Goal: Task Accomplishment & Management: Complete application form

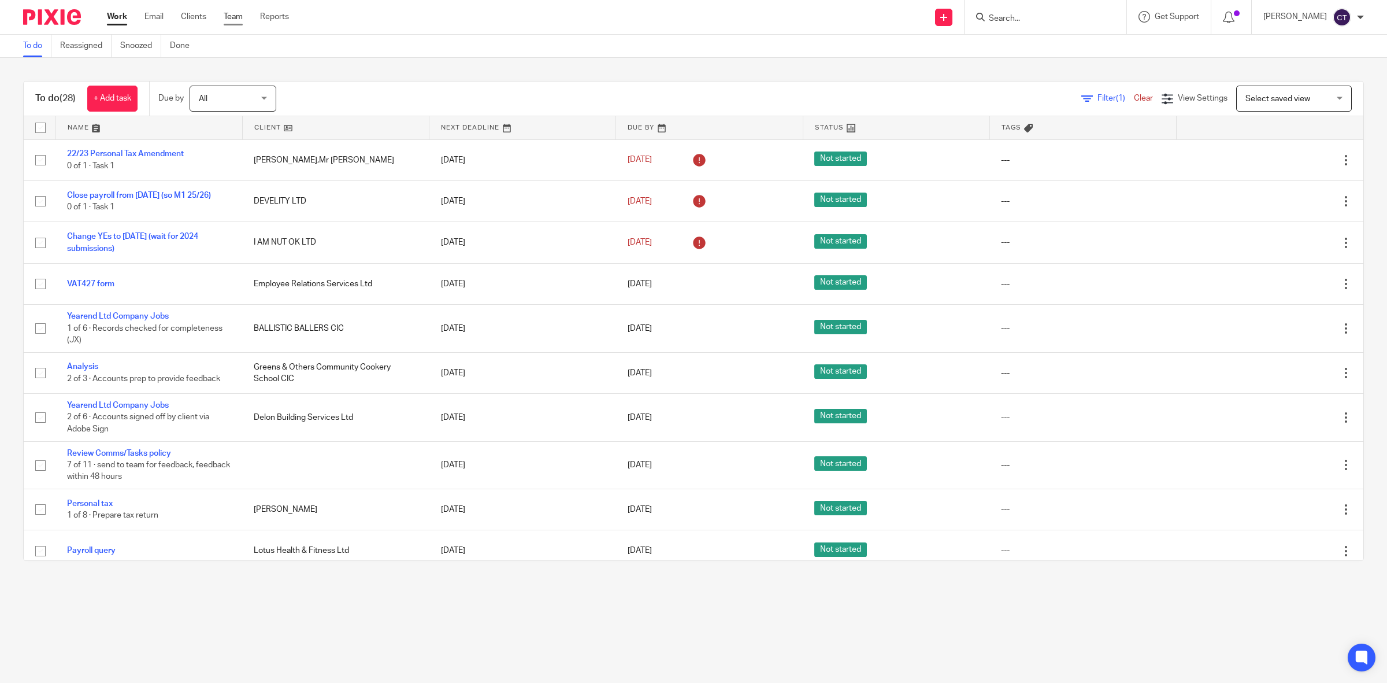
click at [236, 16] on link "Team" at bounding box center [233, 17] width 19 height 12
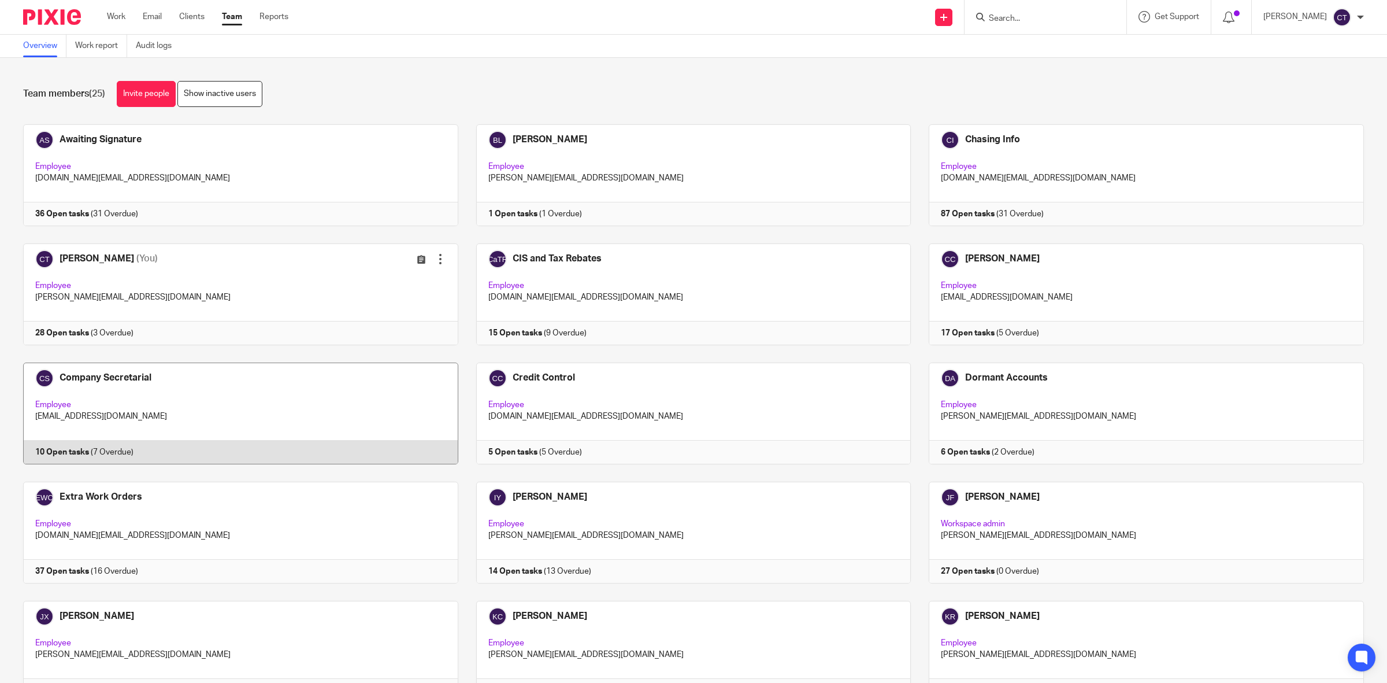
click at [230, 402] on link at bounding box center [231, 413] width 453 height 102
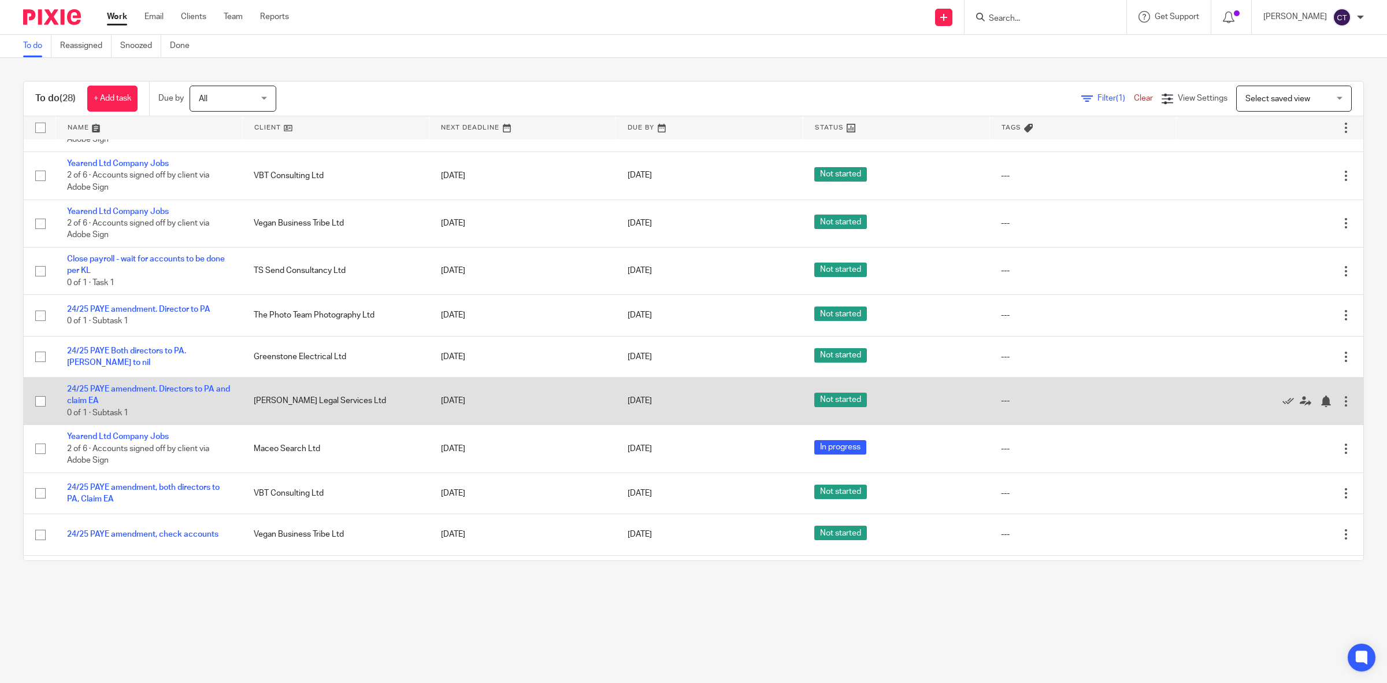
scroll to position [686, 0]
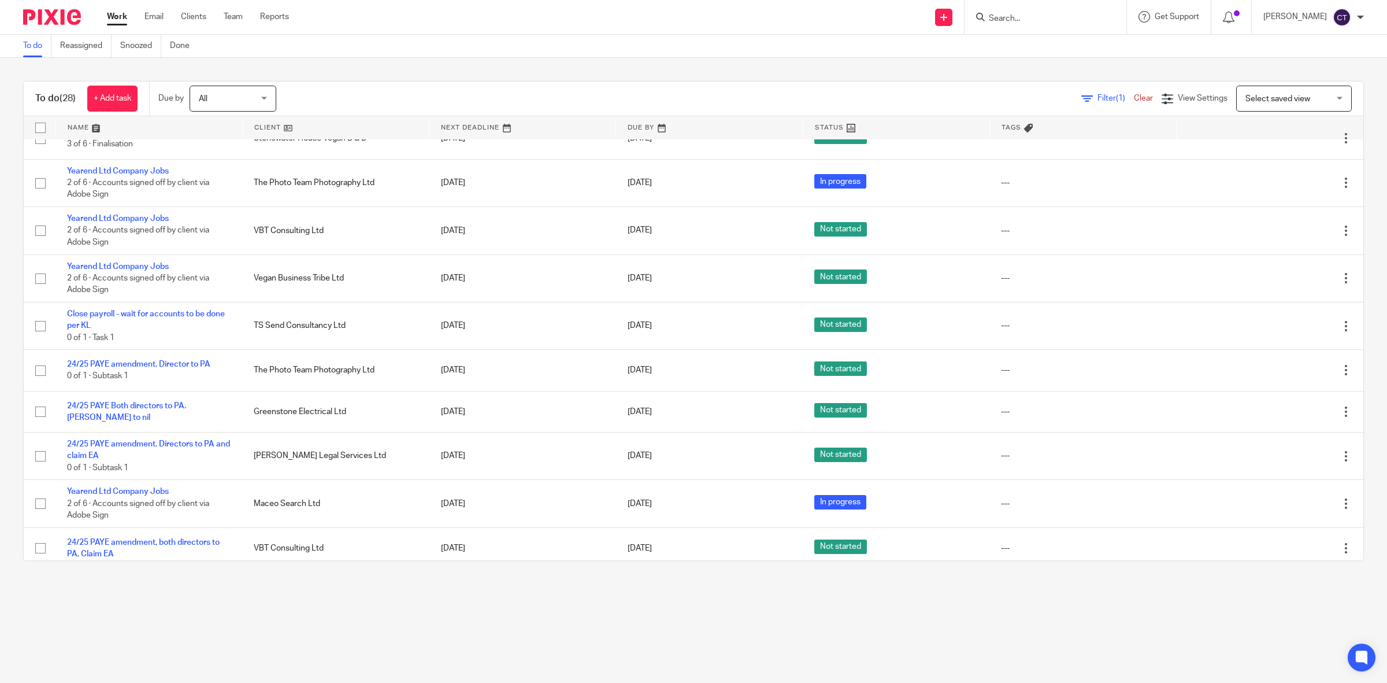
click at [1092, 21] on input "Search" at bounding box center [1040, 19] width 104 height 10
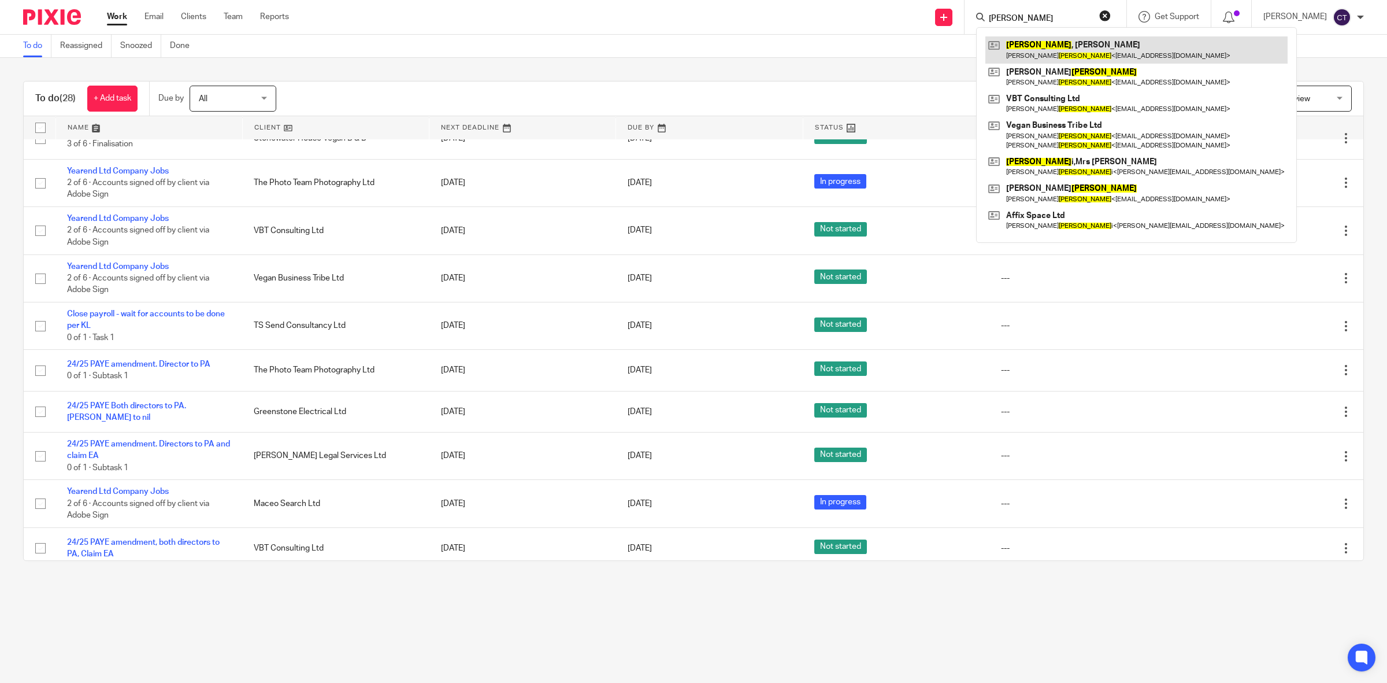
type input "[PERSON_NAME]"
click at [1090, 43] on link at bounding box center [1136, 49] width 302 height 27
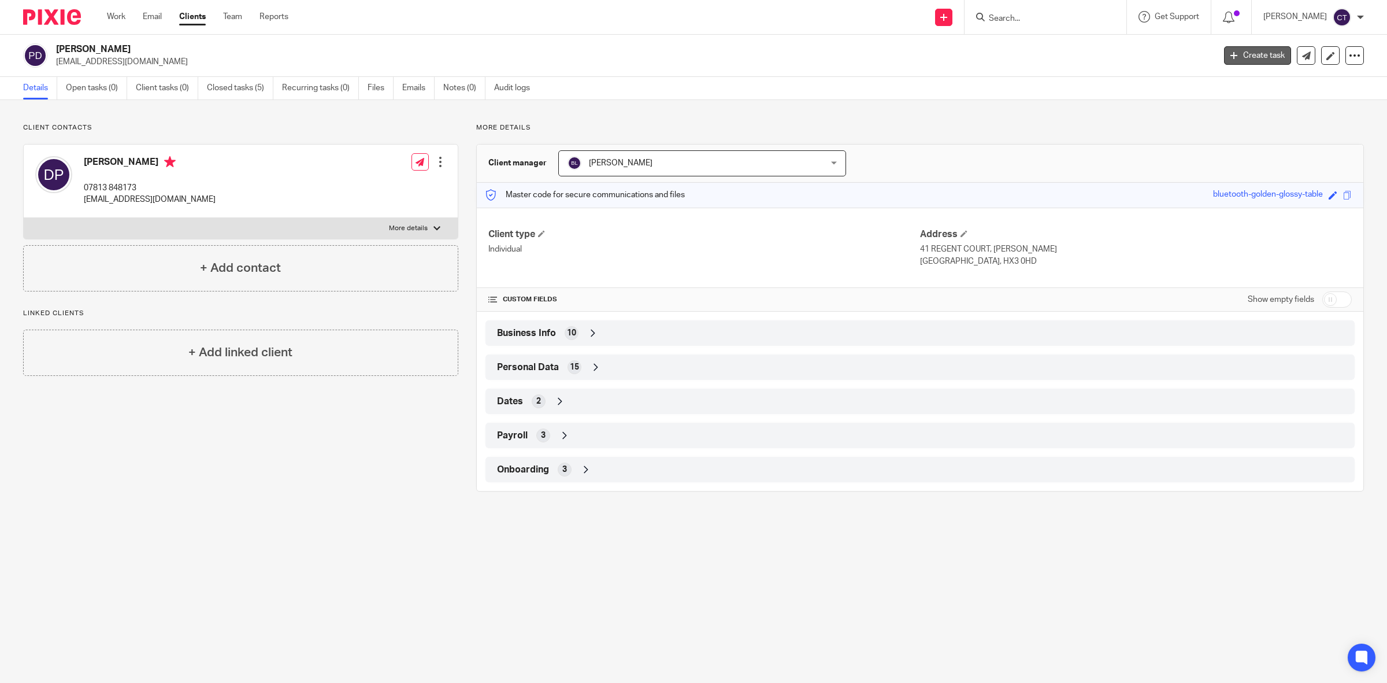
click at [1240, 58] on link "Create task" at bounding box center [1257, 55] width 67 height 18
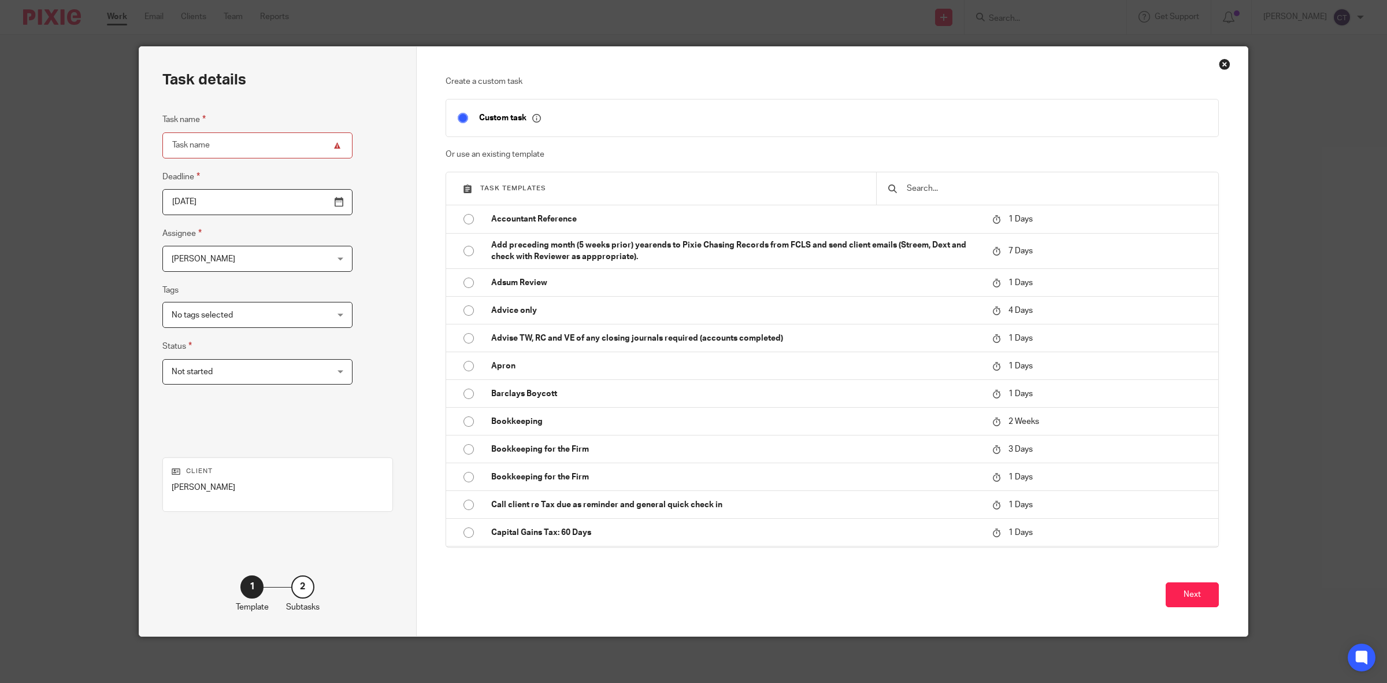
click at [943, 190] on input "text" at bounding box center [1056, 188] width 301 height 13
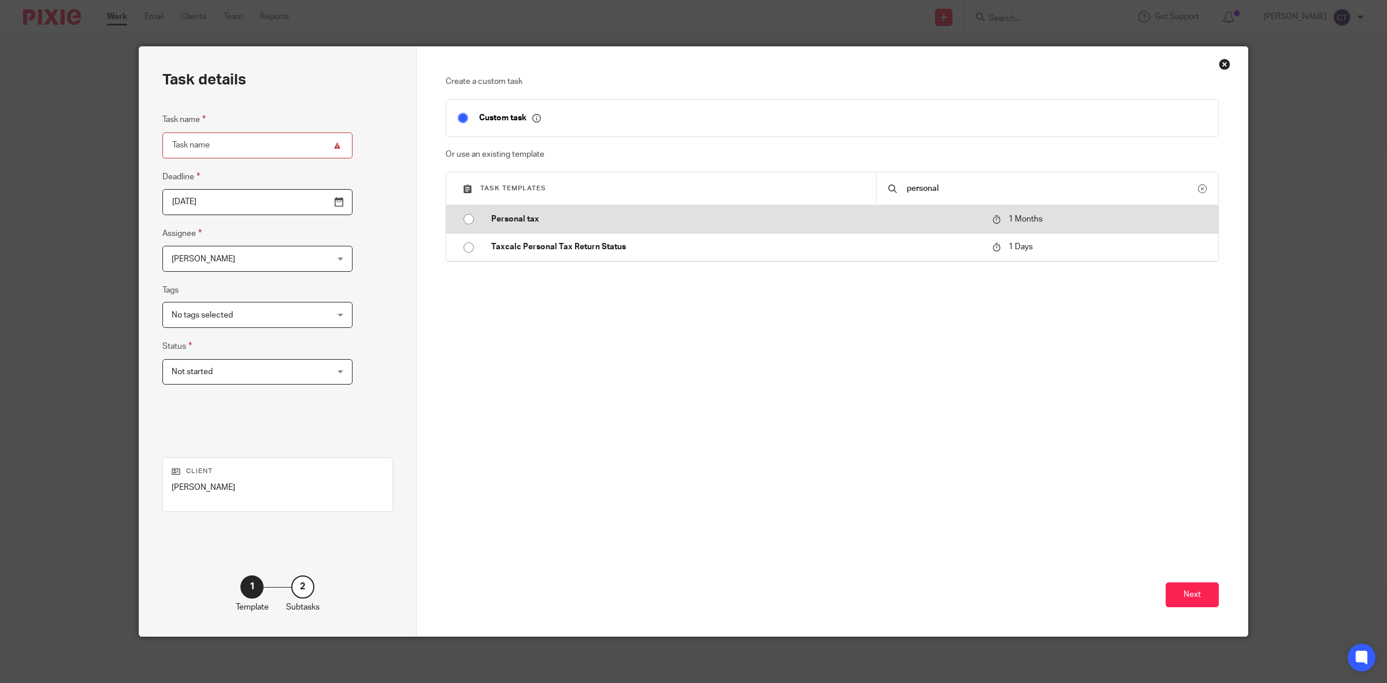
type input "personal"
click at [917, 221] on p "Personal tax" at bounding box center [736, 219] width 490 height 12
type input "2025-09-19"
type input "Personal tax"
checkbox input "false"
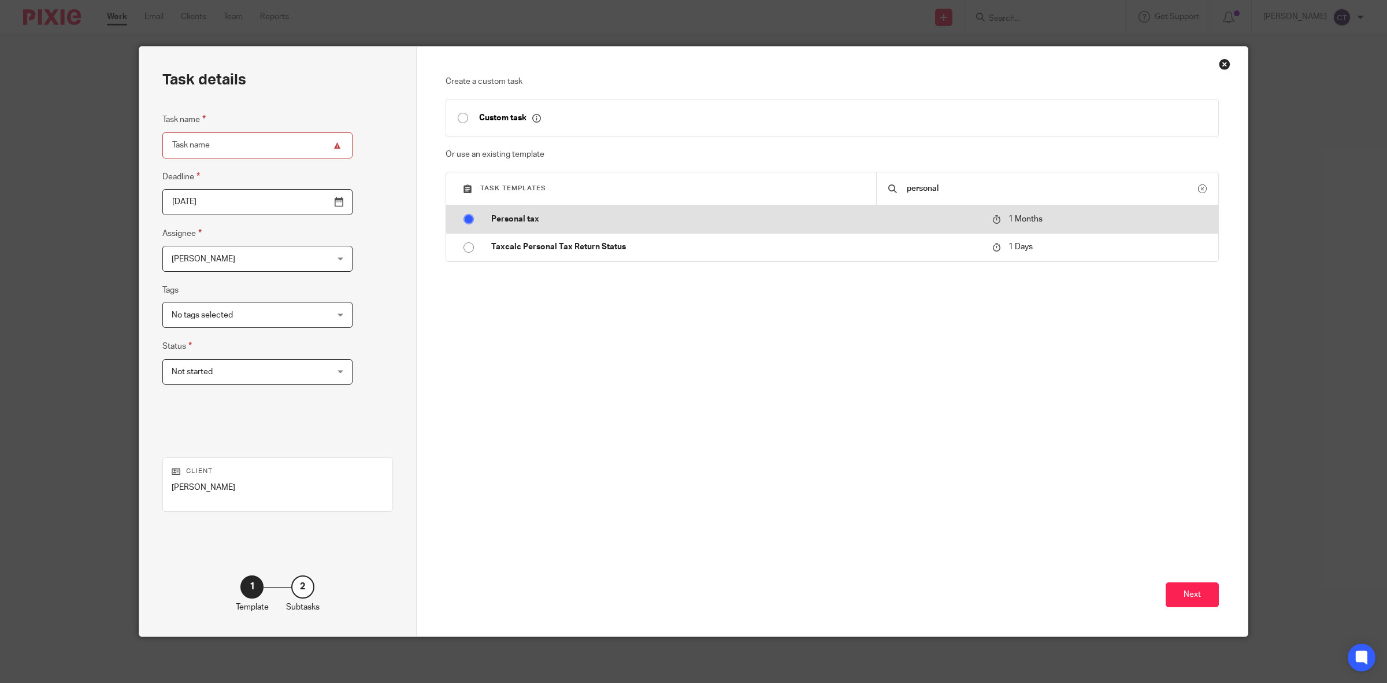
radio input "true"
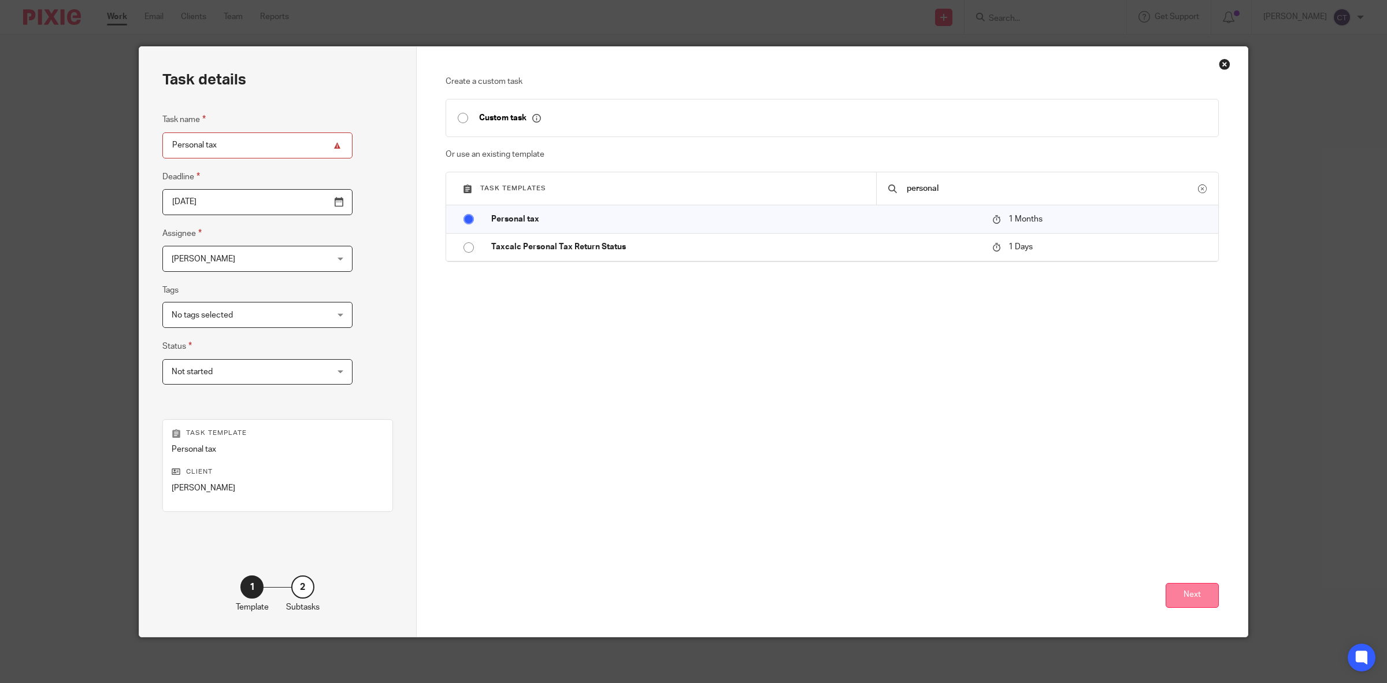
click at [1188, 590] on button "Next" at bounding box center [1192, 595] width 53 height 25
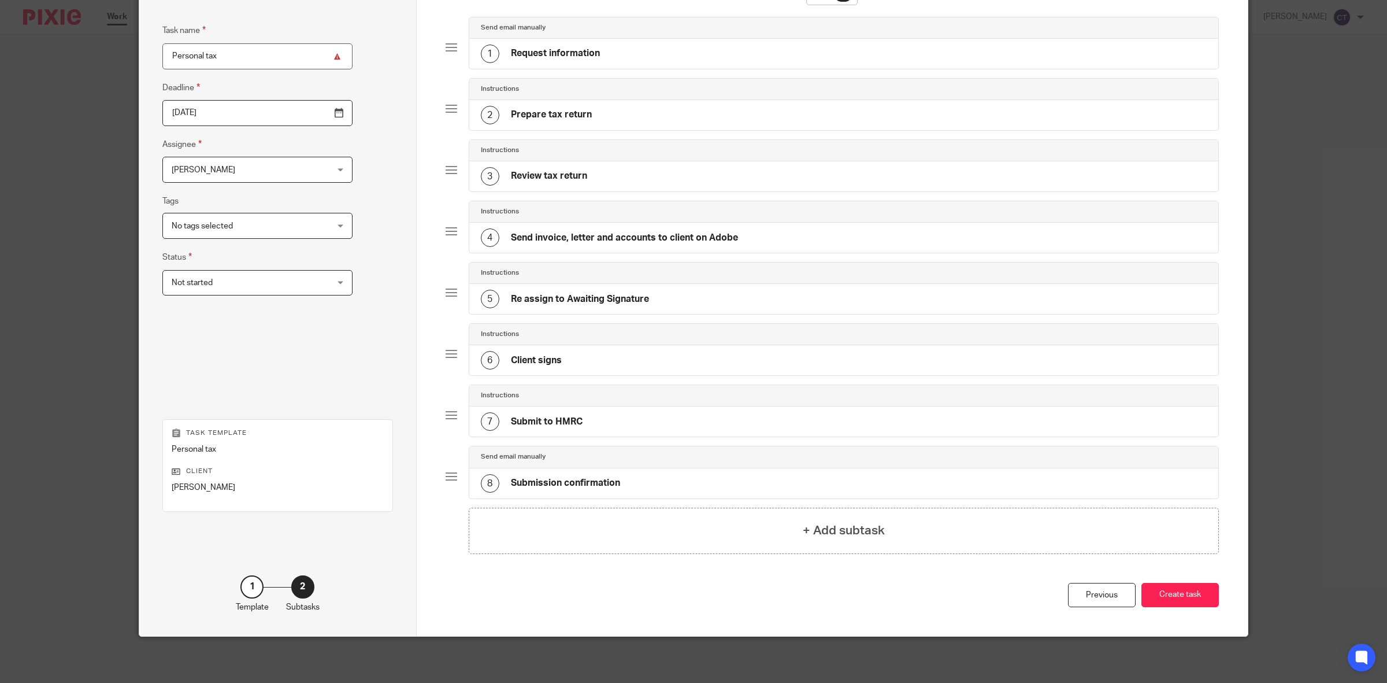
scroll to position [92, 0]
click at [1168, 595] on button "Create task" at bounding box center [1180, 595] width 77 height 25
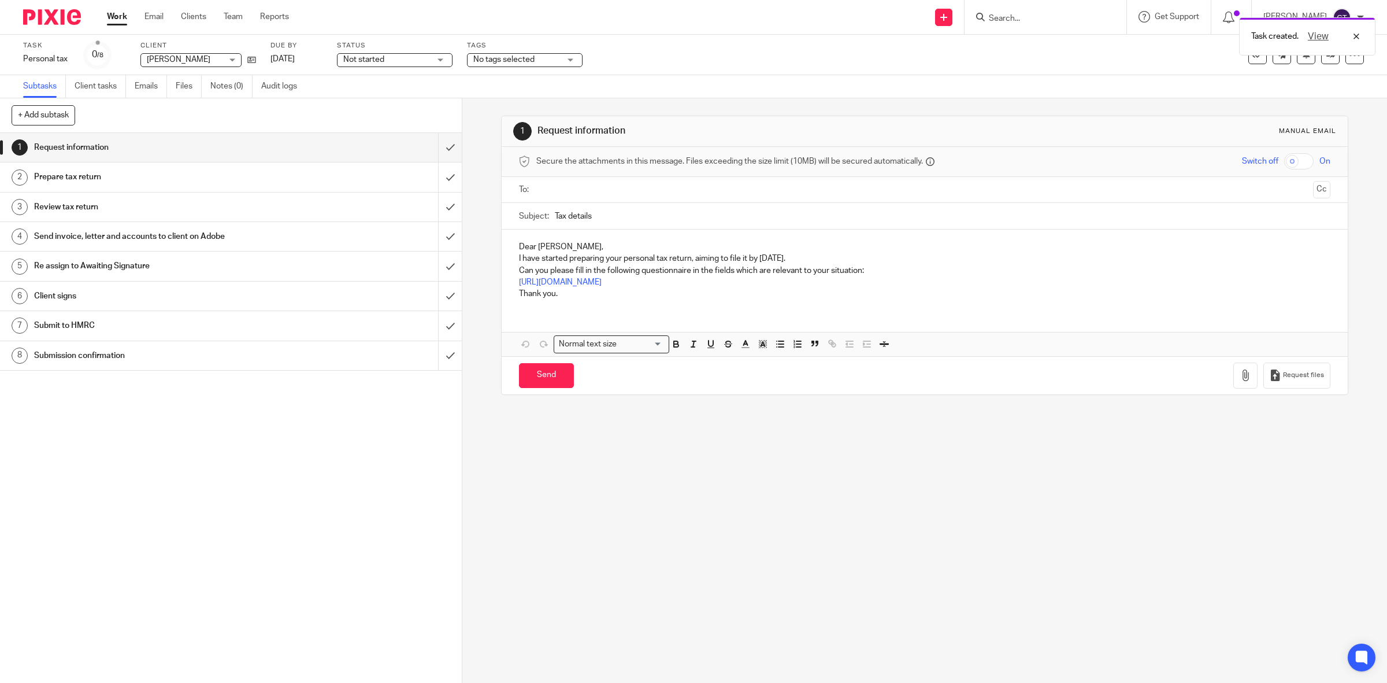
click at [1046, 21] on div "Task created. View" at bounding box center [1035, 34] width 682 height 44
click at [1072, 23] on input "Search" at bounding box center [1040, 19] width 104 height 10
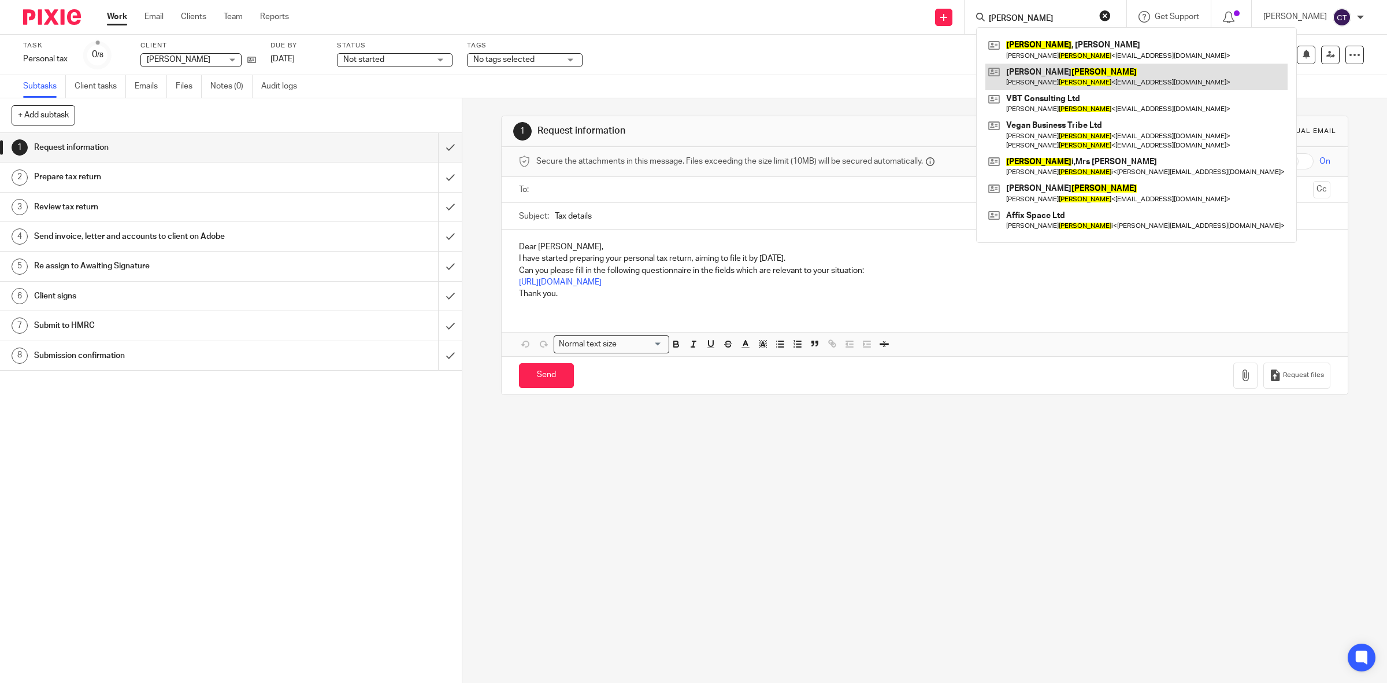
type input "[PERSON_NAME]"
click at [1090, 82] on link at bounding box center [1136, 77] width 302 height 27
click at [1082, 67] on link at bounding box center [1136, 77] width 302 height 27
click at [1094, 73] on link at bounding box center [1136, 77] width 302 height 27
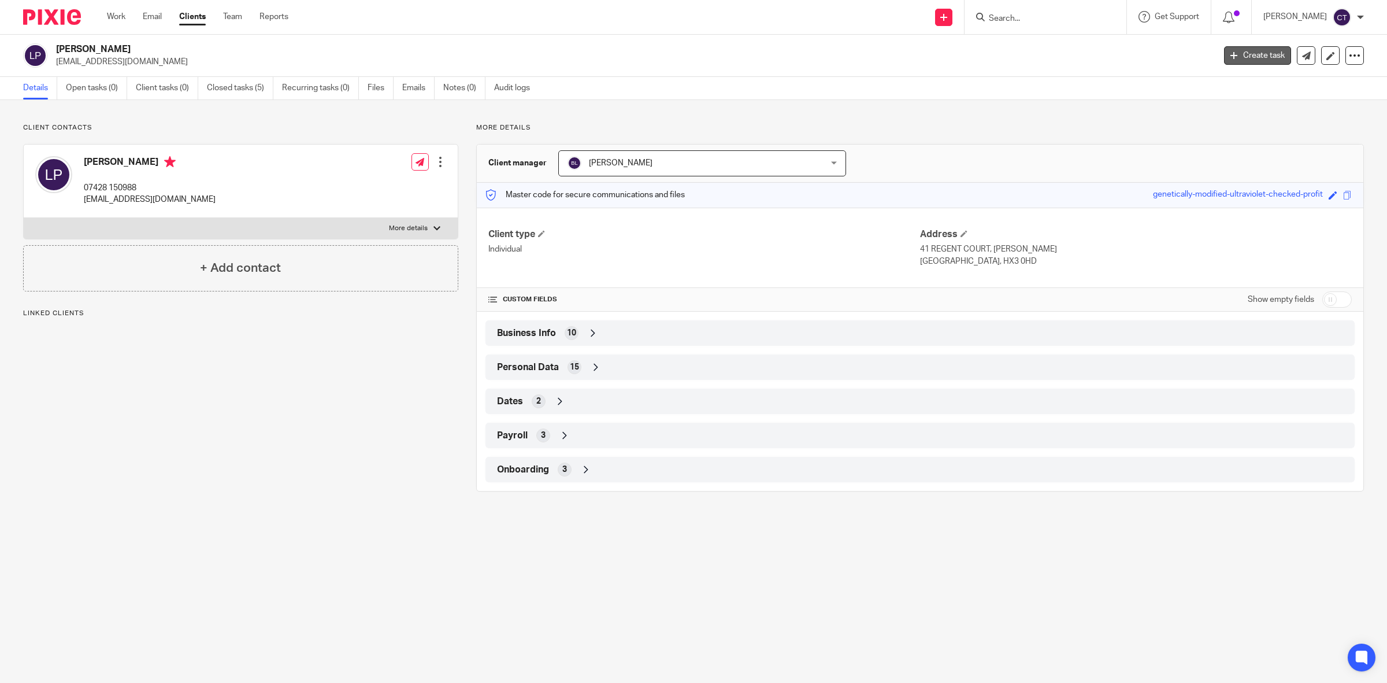
click at [1232, 58] on link "Create task" at bounding box center [1257, 55] width 67 height 18
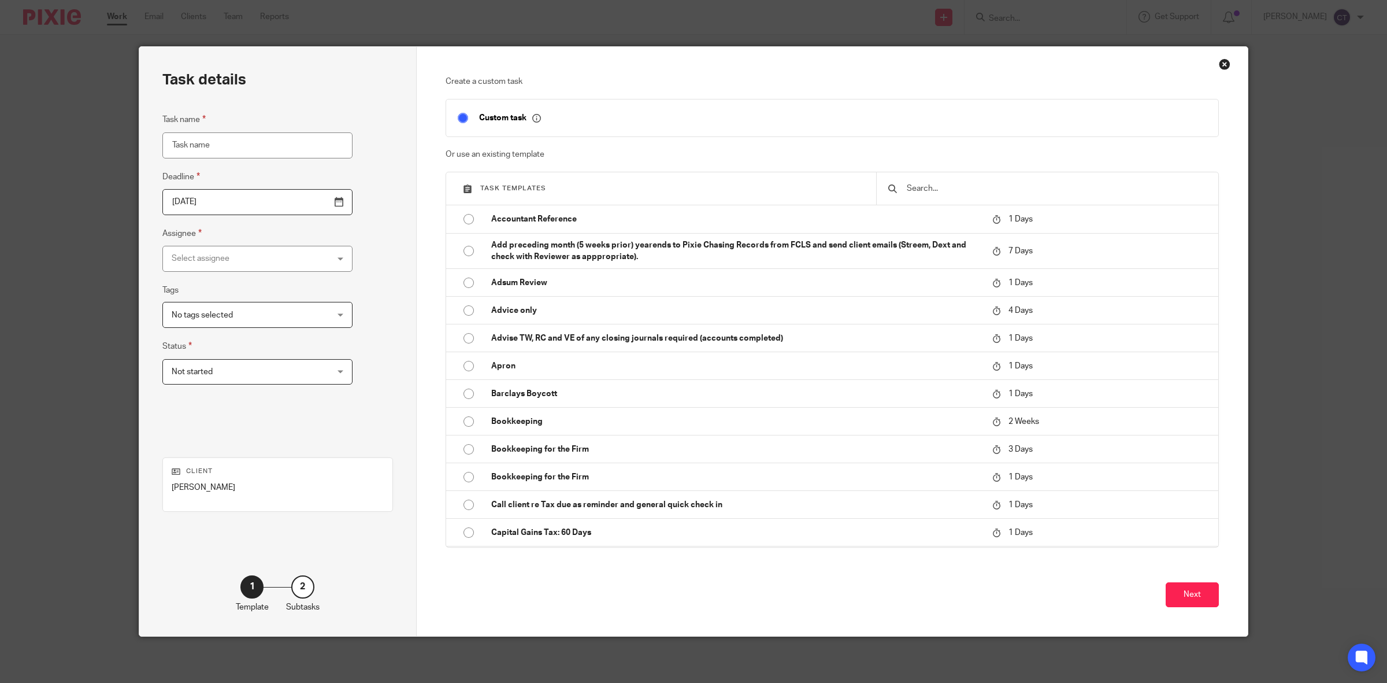
click at [938, 180] on div at bounding box center [1047, 188] width 342 height 32
click at [942, 188] on input "text" at bounding box center [1056, 188] width 301 height 13
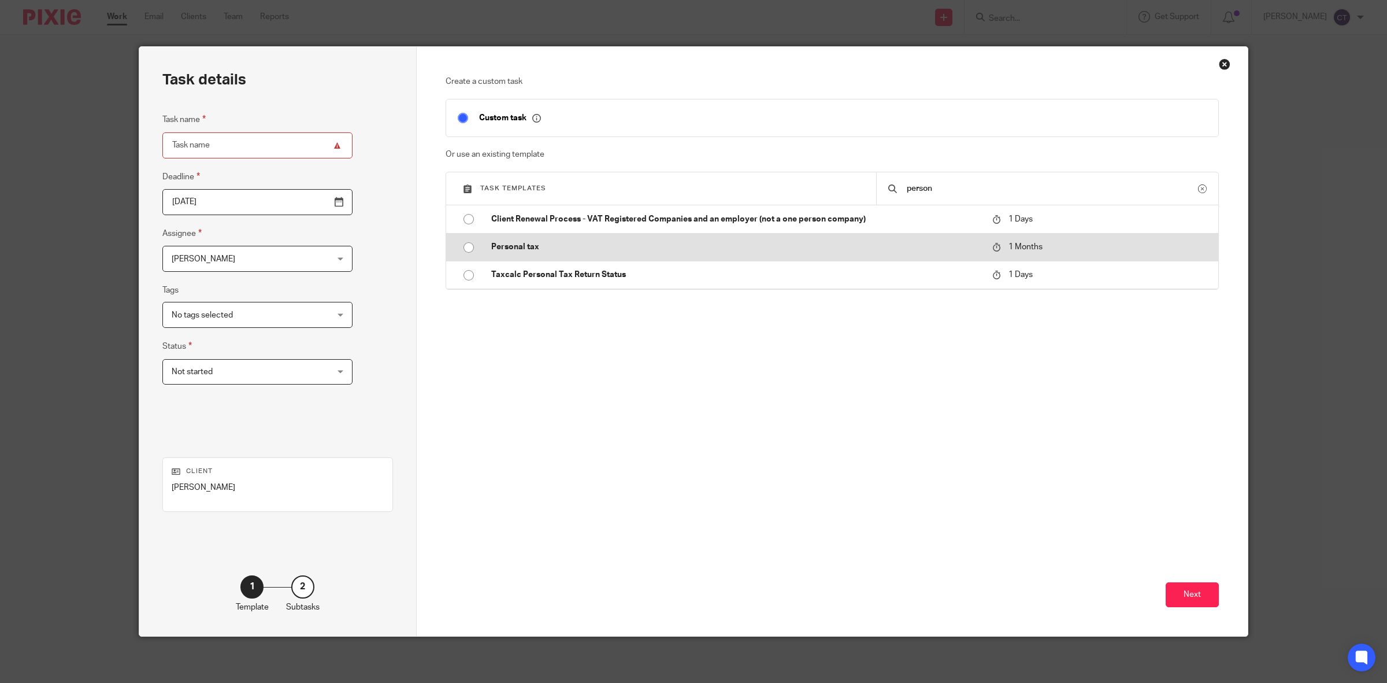
type input "person"
click at [750, 254] on td "Personal tax" at bounding box center [733, 247] width 507 height 28
type input "[DATE]"
type input "Personal tax"
checkbox input "false"
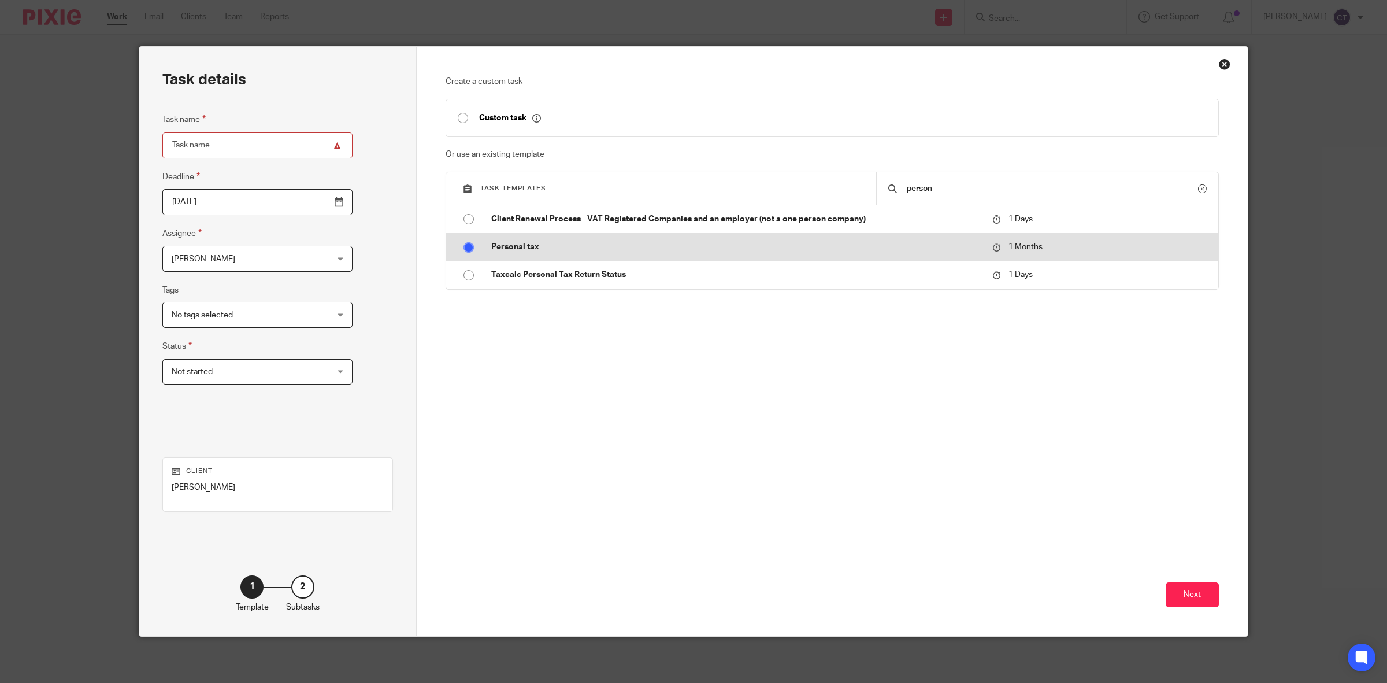
radio input "true"
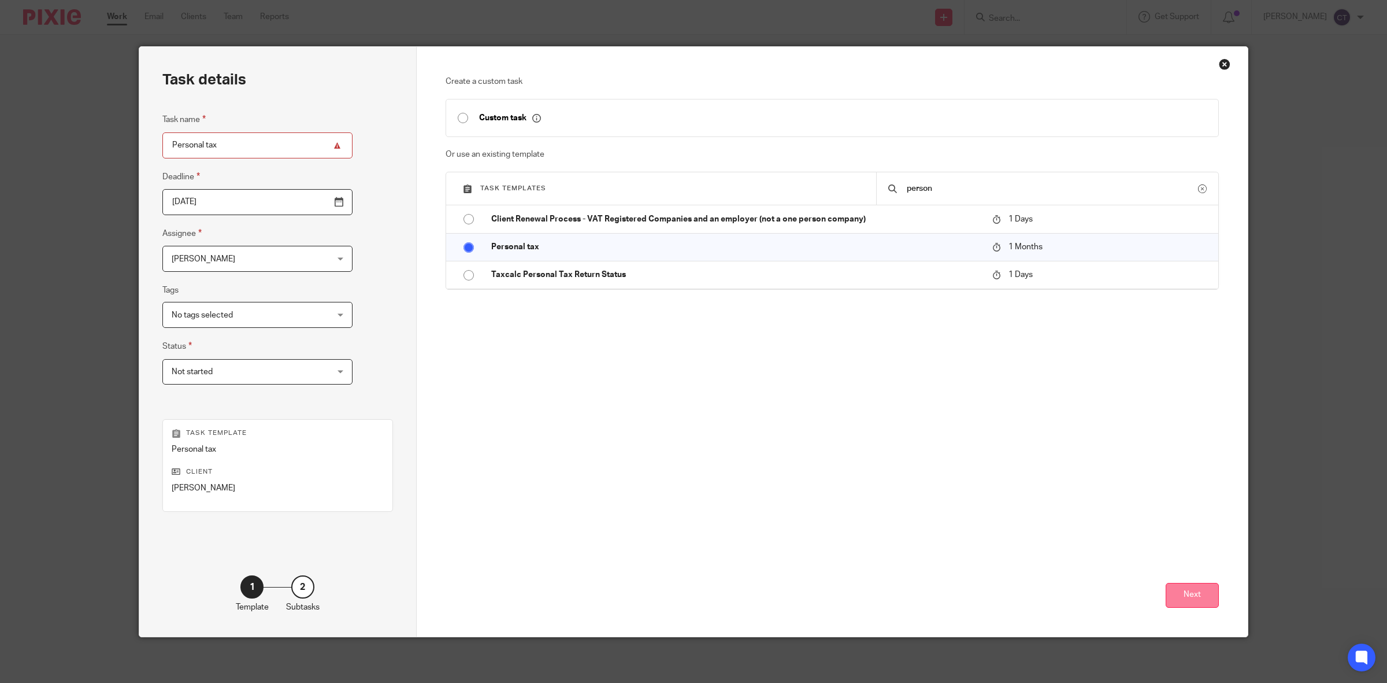
click at [1200, 585] on button "Next" at bounding box center [1192, 595] width 53 height 25
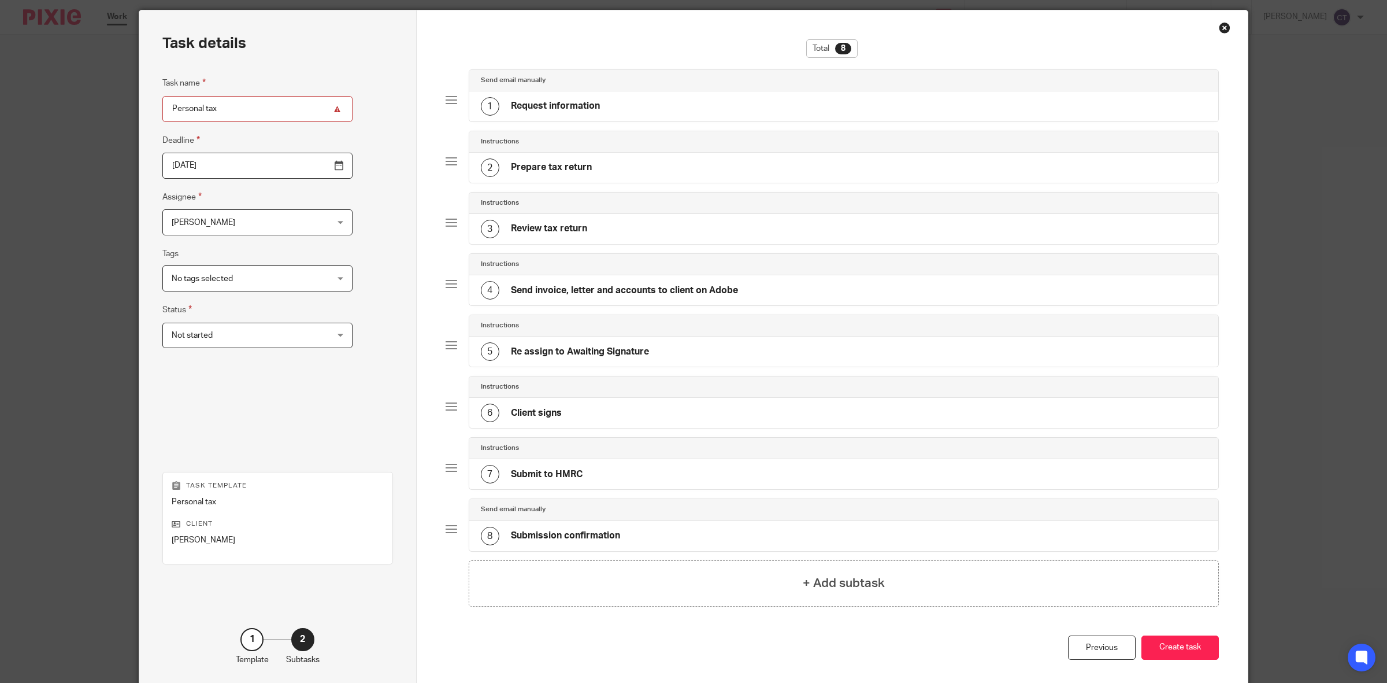
scroll to position [72, 0]
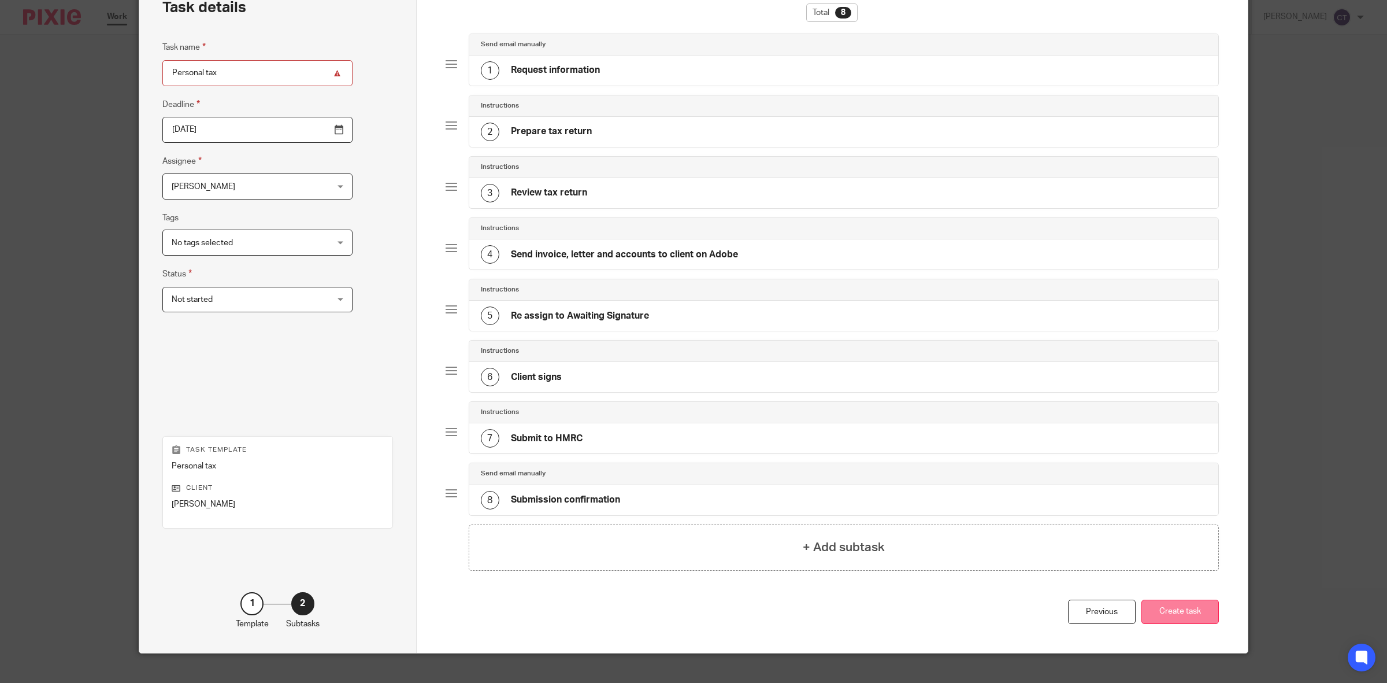
click at [1172, 624] on button "Create task" at bounding box center [1180, 611] width 77 height 25
